Goal: Task Accomplishment & Management: Use online tool/utility

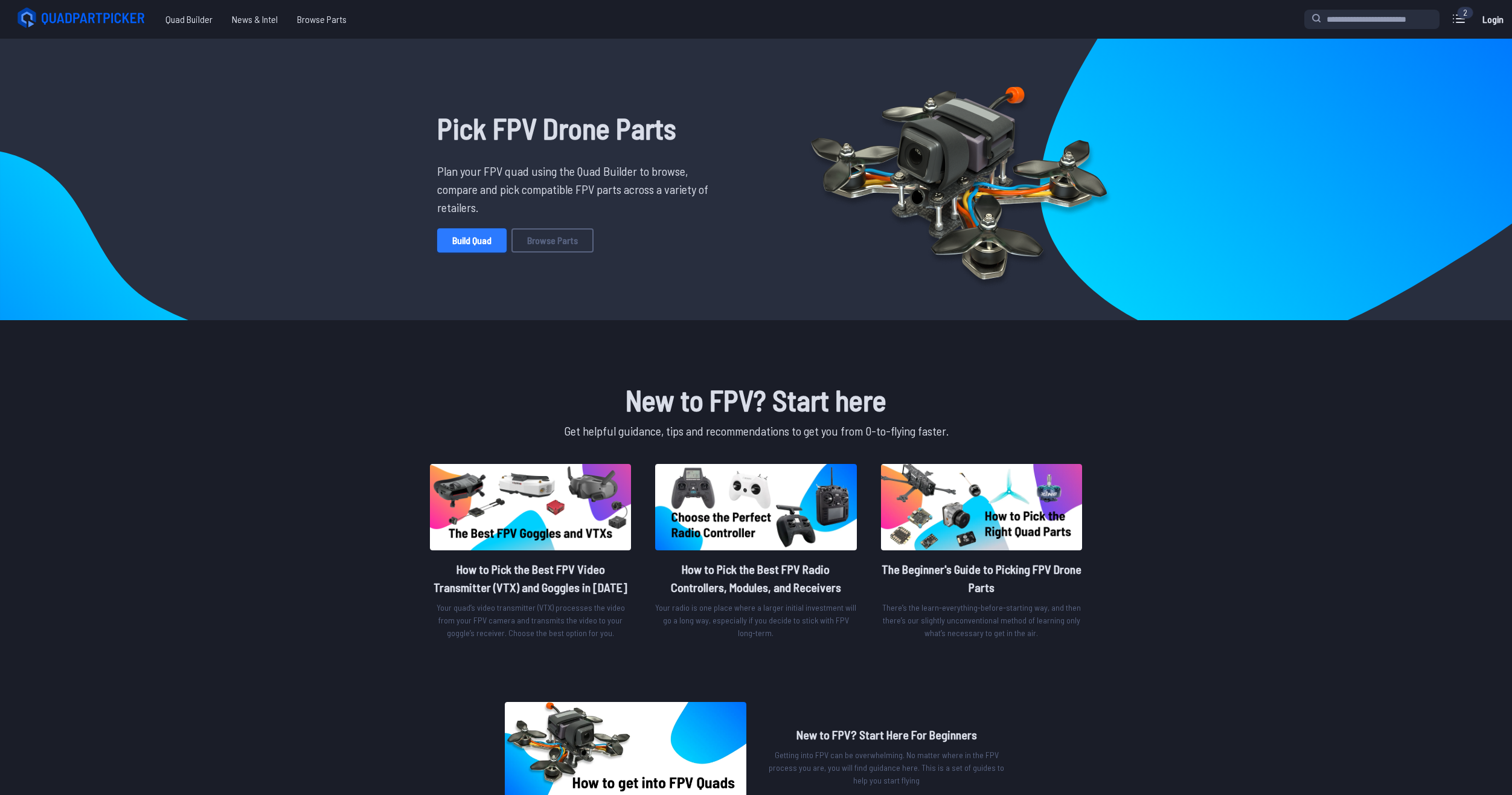
click at [475, 241] on link "Build Quad" at bounding box center [471, 240] width 69 height 24
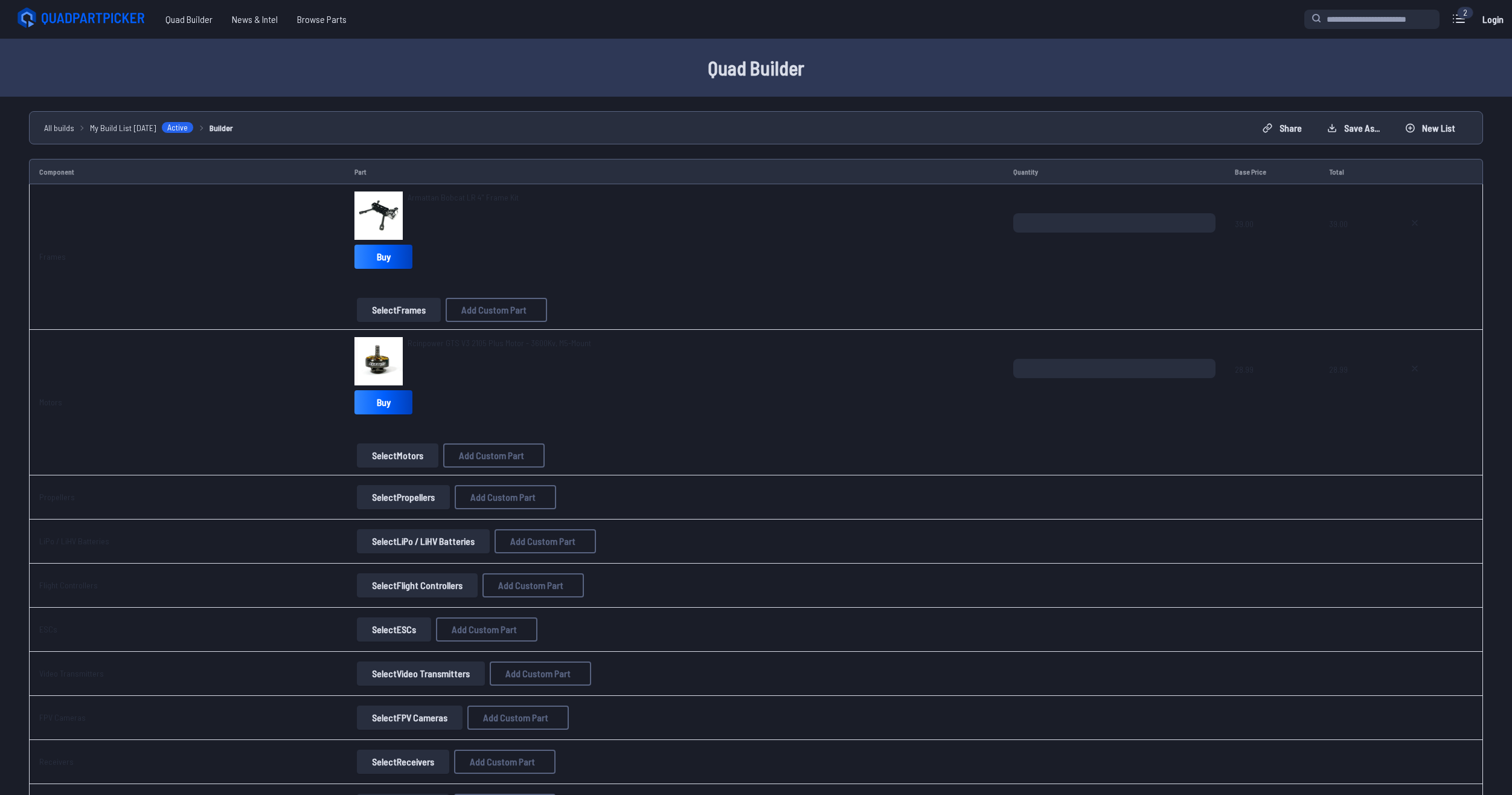
click at [408, 497] on button "Select Propellers" at bounding box center [403, 497] width 93 height 24
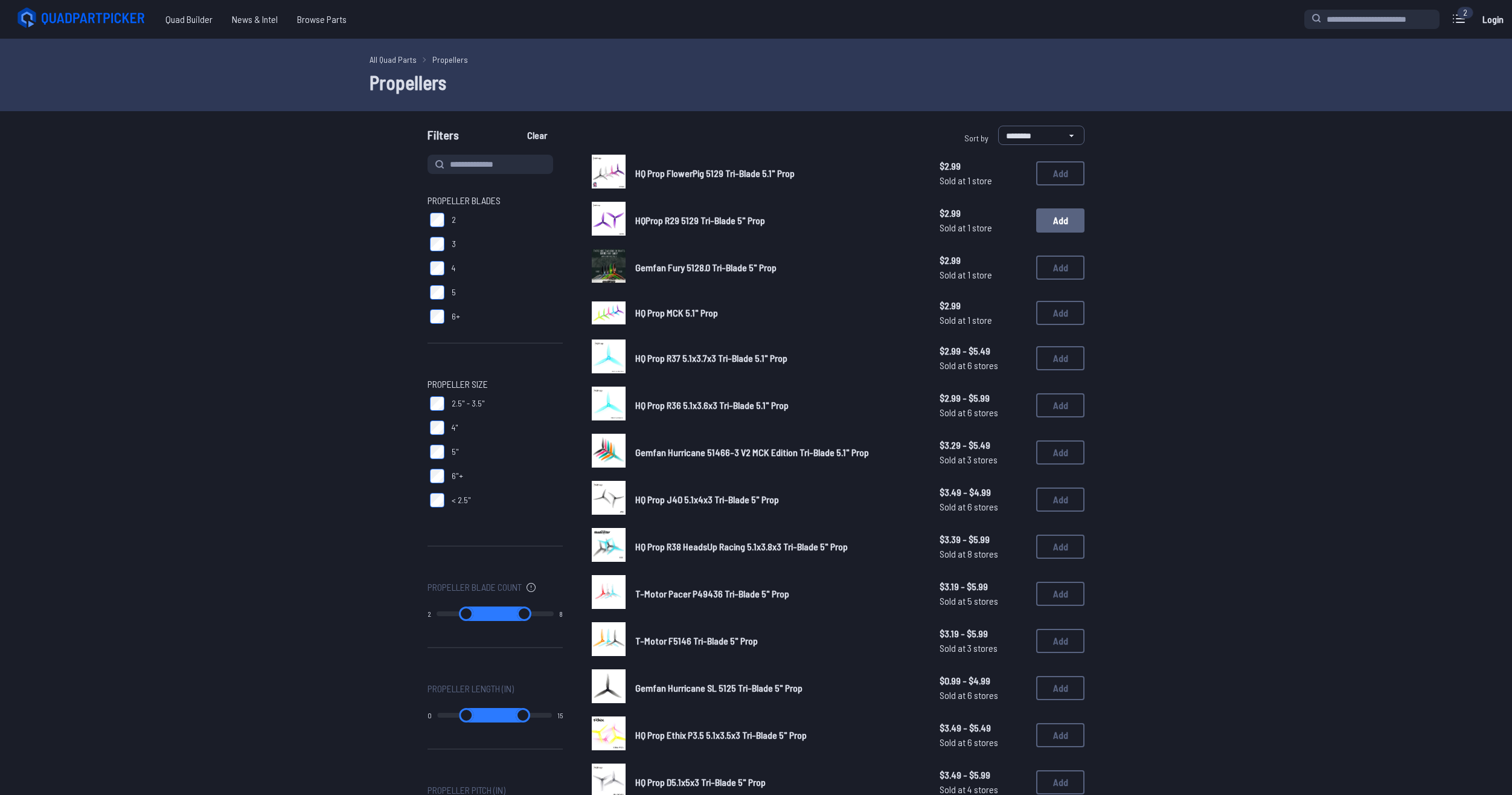
click at [1069, 223] on button "Add" at bounding box center [1060, 220] width 48 height 24
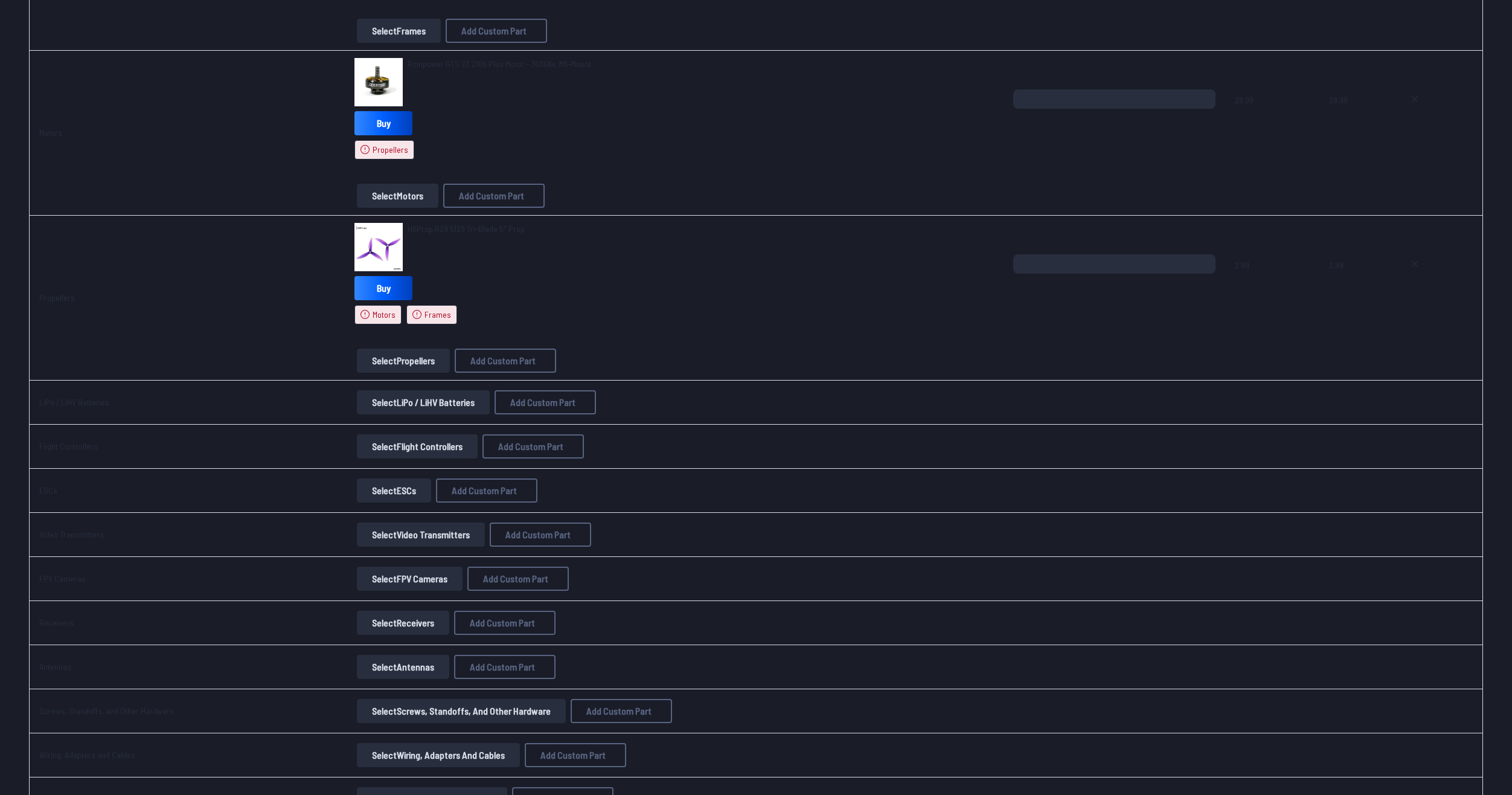
scroll to position [423, 0]
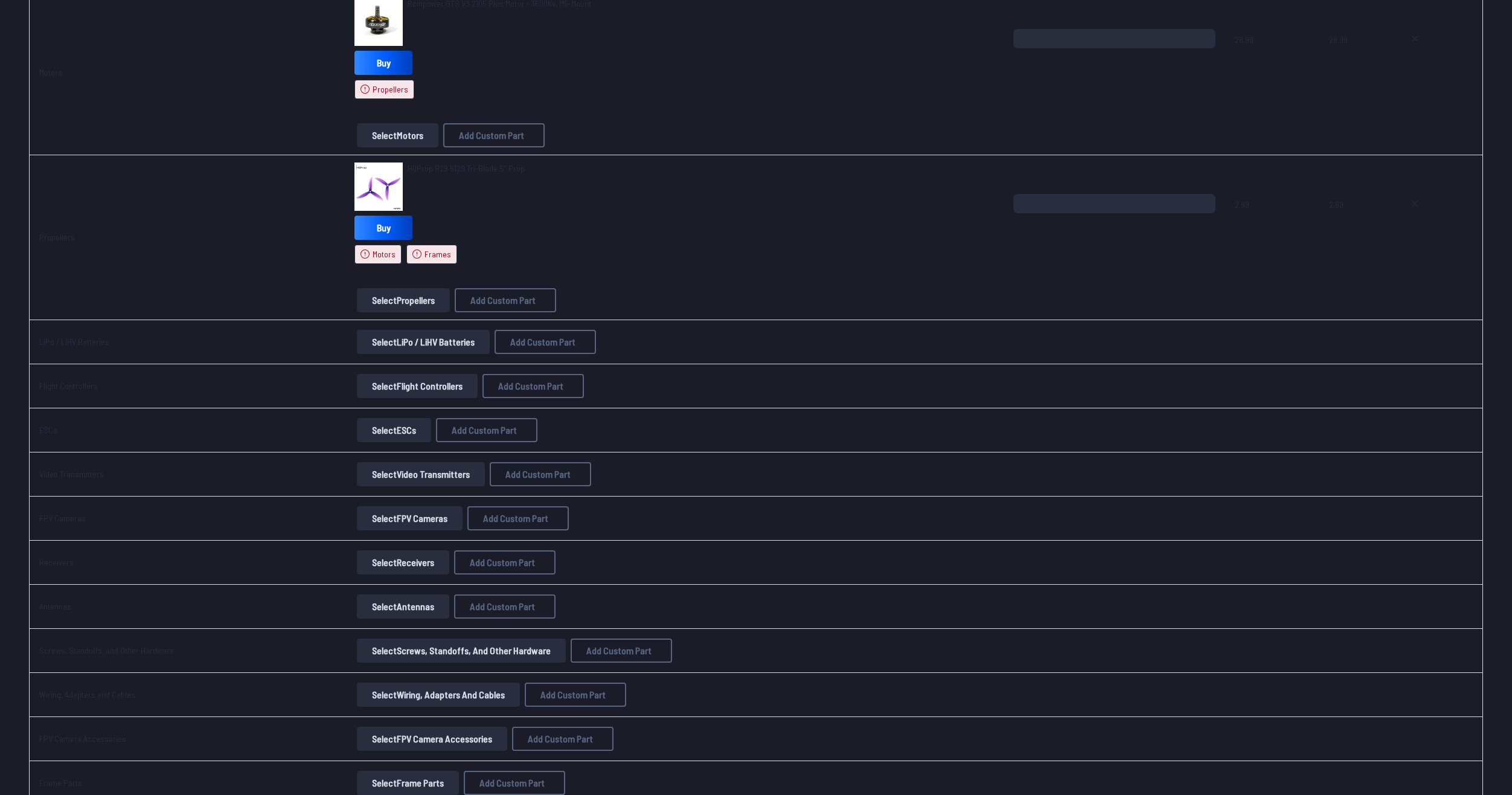
click at [439, 350] on button "Select LiPo / LiHV Batteries" at bounding box center [423, 342] width 133 height 24
click at [396, 348] on button "Select LiPo / LiHV Batteries" at bounding box center [423, 342] width 133 height 24
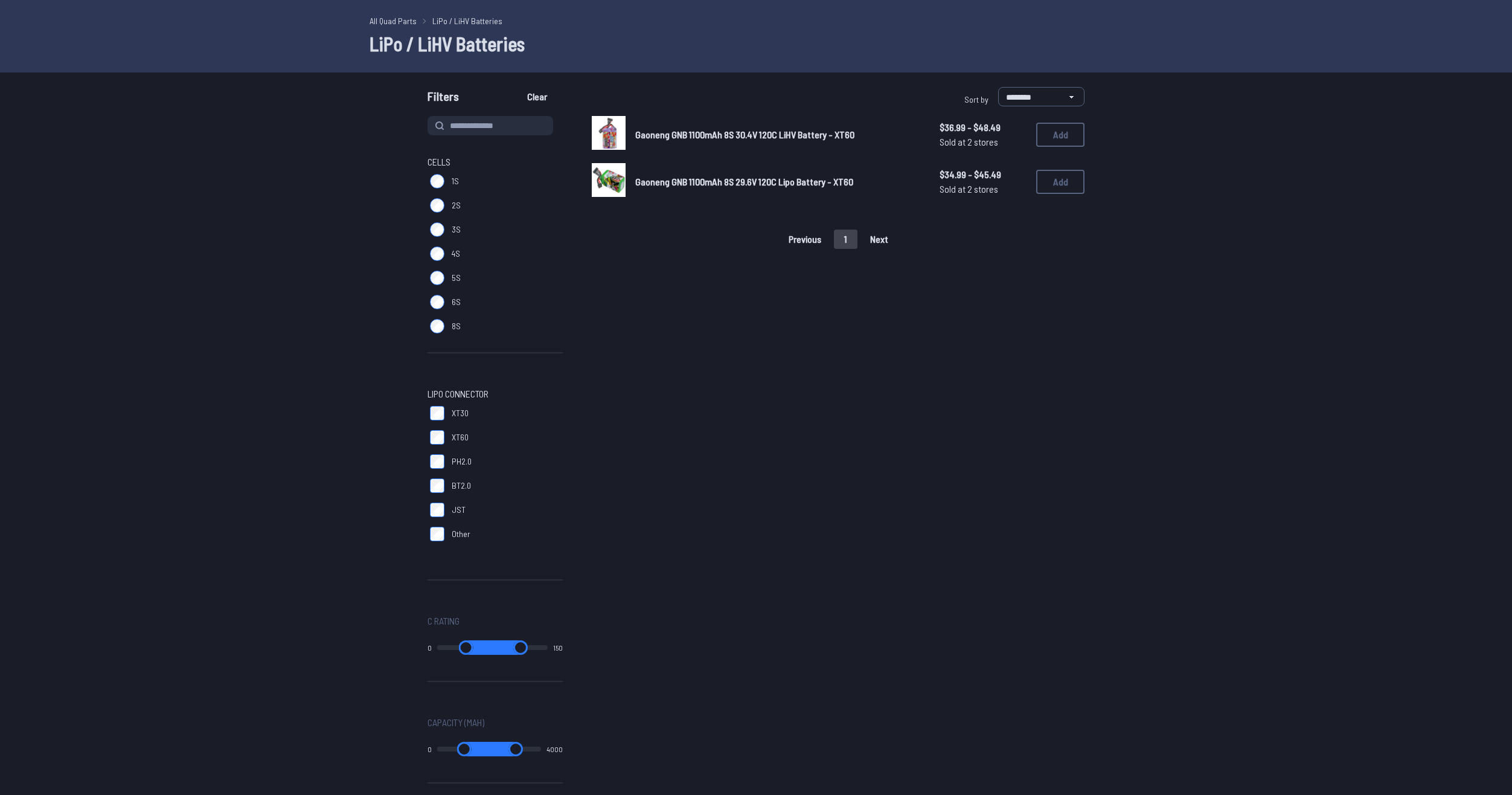
scroll to position [60, 0]
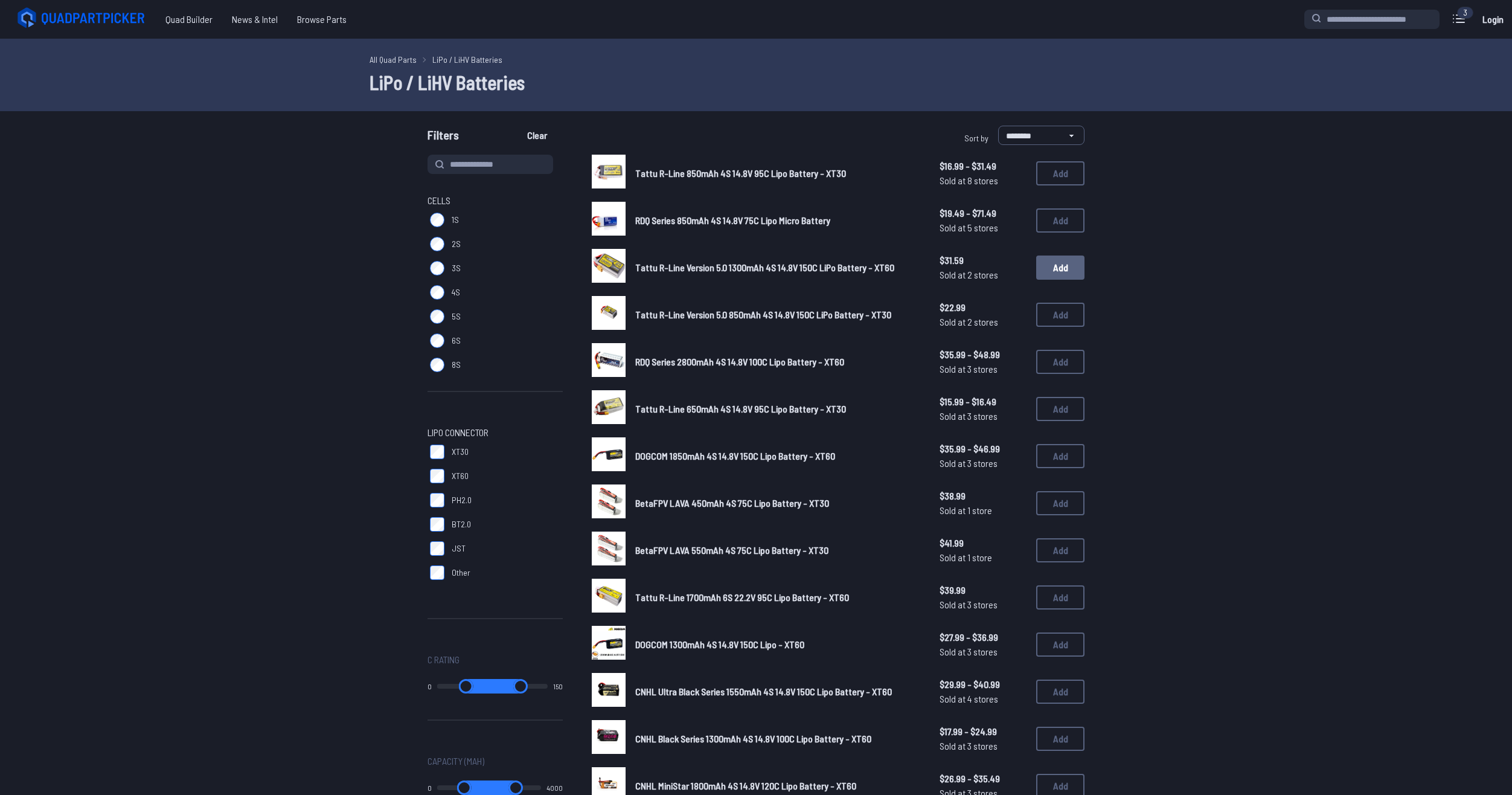
click at [1071, 274] on button "Add" at bounding box center [1060, 267] width 48 height 24
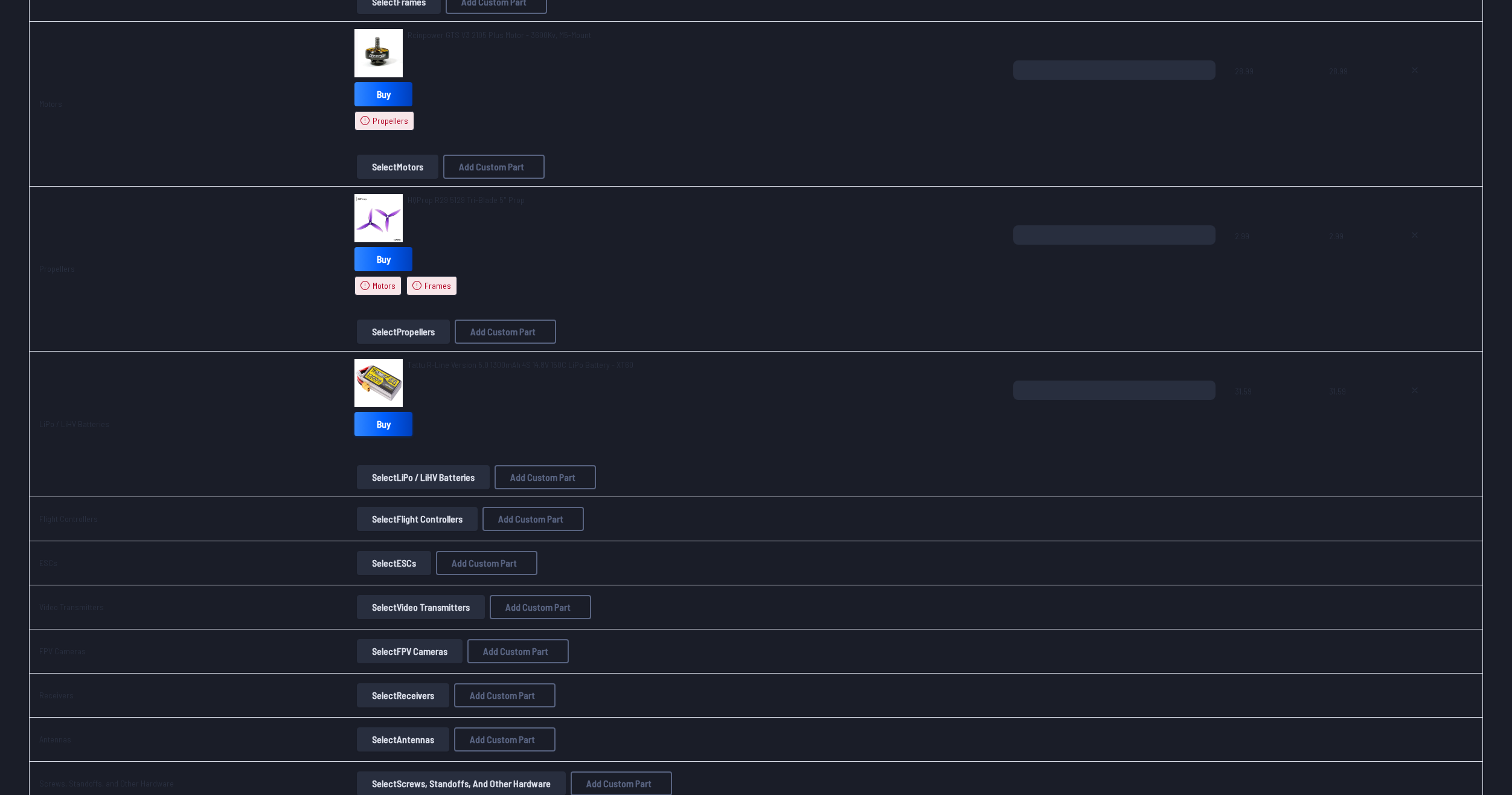
scroll to position [423, 0]
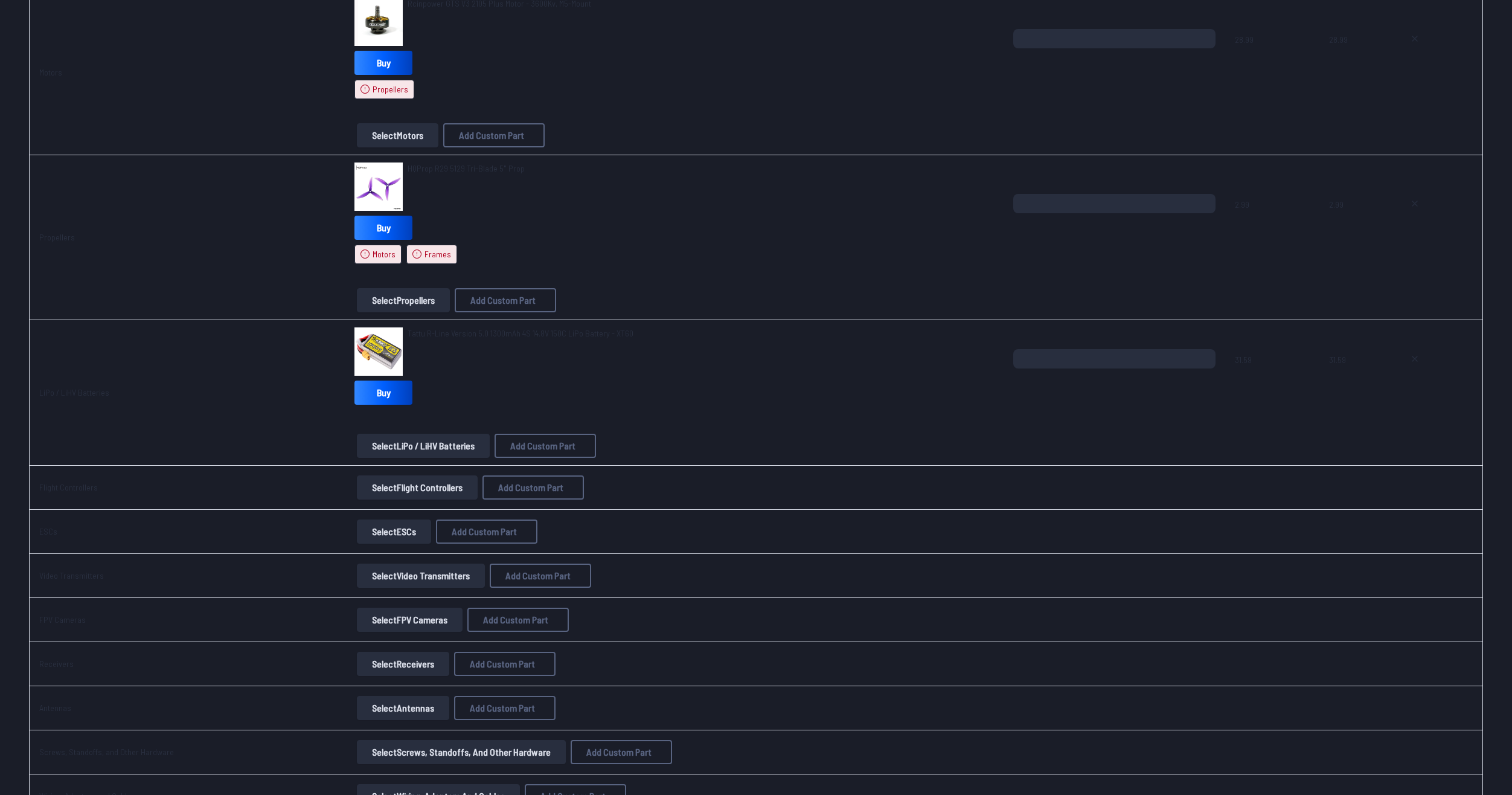
click at [400, 487] on button "Select Flight Controllers" at bounding box center [417, 488] width 121 height 24
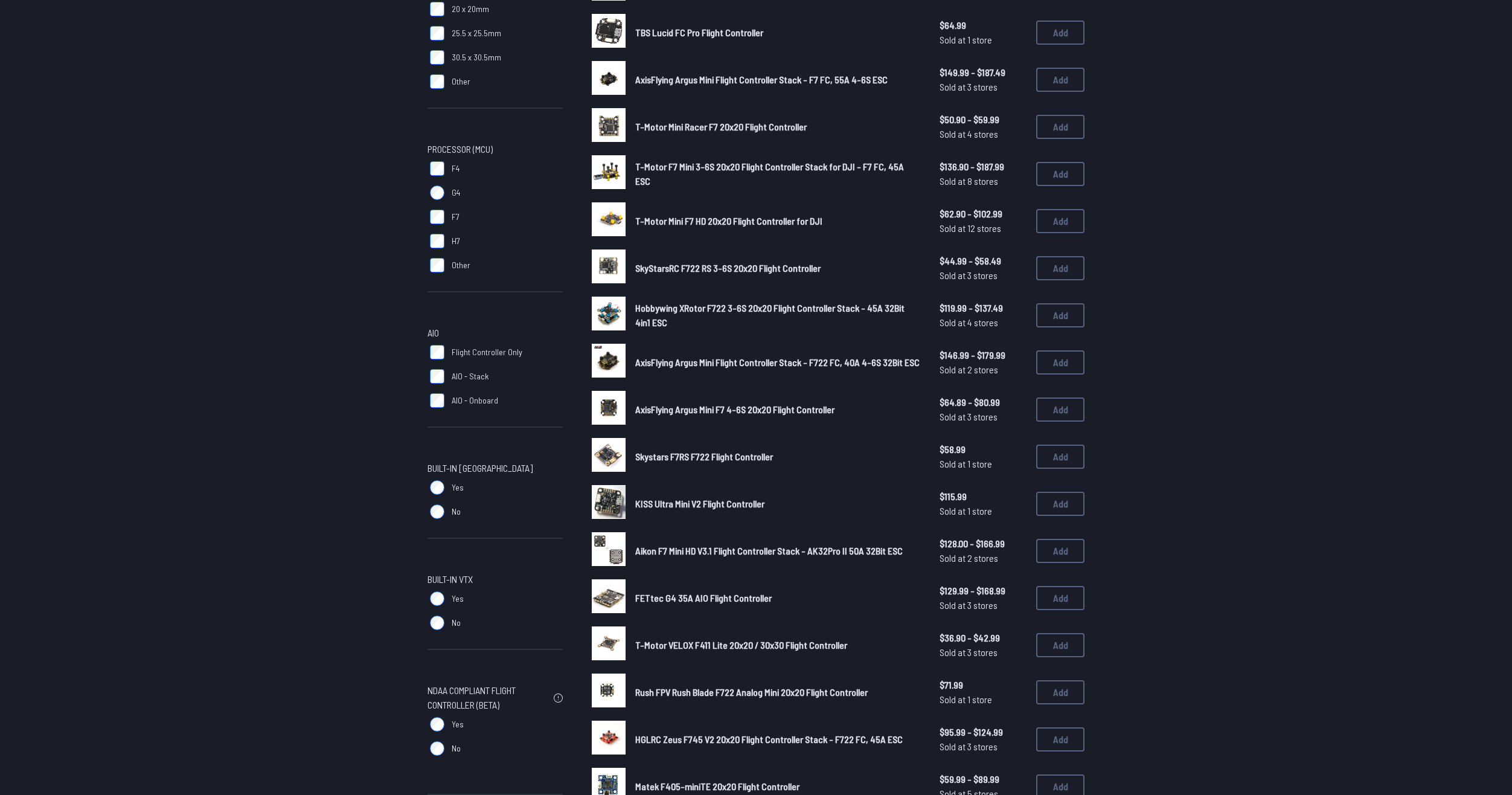
scroll to position [423, 0]
